Goal: Information Seeking & Learning: Learn about a topic

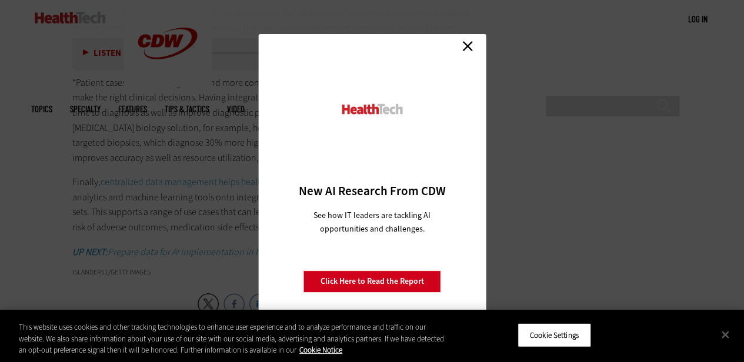
scroll to position [1979, 0]
click at [473, 46] on link "Close" at bounding box center [468, 46] width 18 height 18
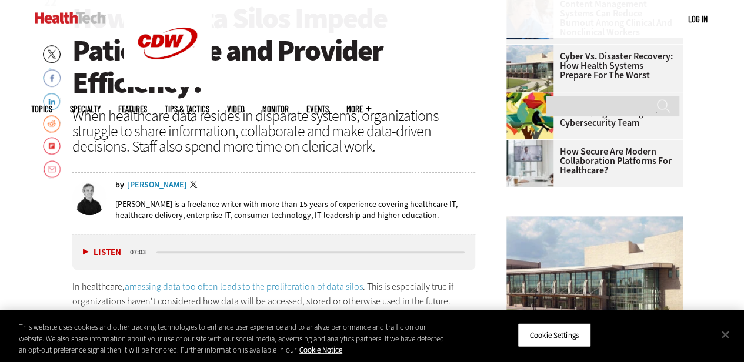
scroll to position [371, 0]
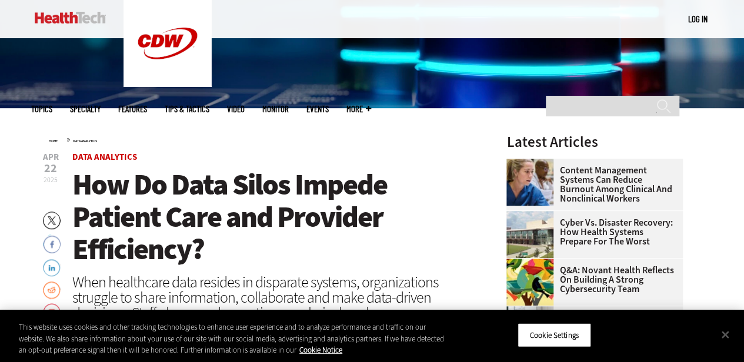
scroll to position [224, 0]
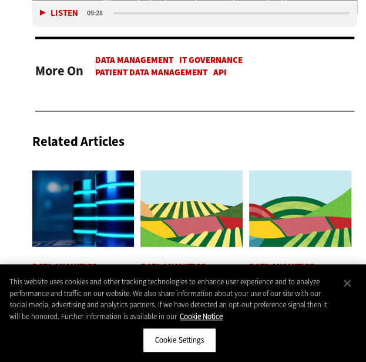
scroll to position [3758, 0]
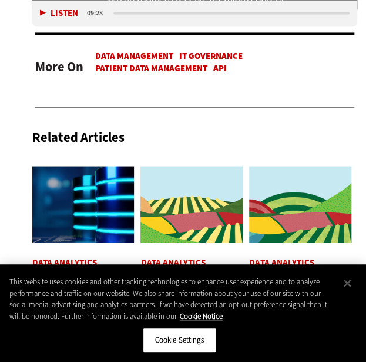
click at [88, 201] on img at bounding box center [83, 204] width 102 height 76
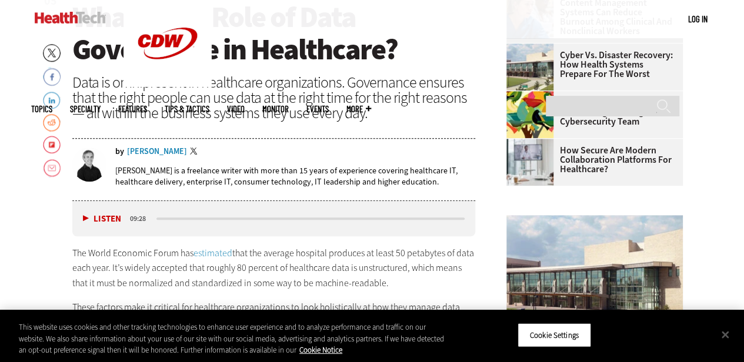
scroll to position [421, 0]
